Goal: Navigation & Orientation: Find specific page/section

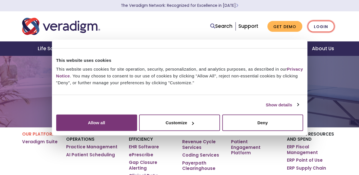
click at [333, 27] on link "Login" at bounding box center [321, 27] width 27 height 12
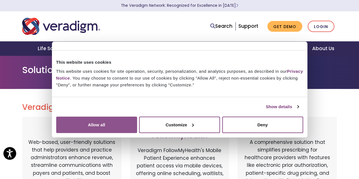
click at [137, 123] on button "Allow all" at bounding box center [96, 125] width 81 height 16
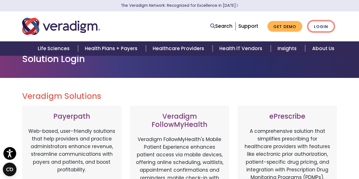
scroll to position [11, 0]
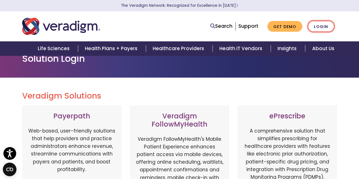
click at [320, 29] on link "Login" at bounding box center [321, 27] width 27 height 12
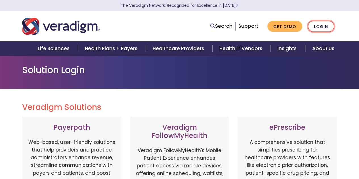
click at [320, 29] on link "Login" at bounding box center [321, 27] width 27 height 12
click at [246, 26] on link "Support" at bounding box center [248, 26] width 20 height 7
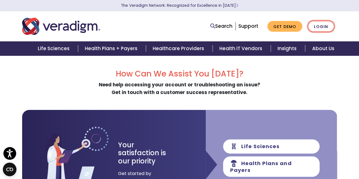
click at [320, 28] on link "Login" at bounding box center [321, 27] width 27 height 12
